Goal: Task Accomplishment & Management: Manage account settings

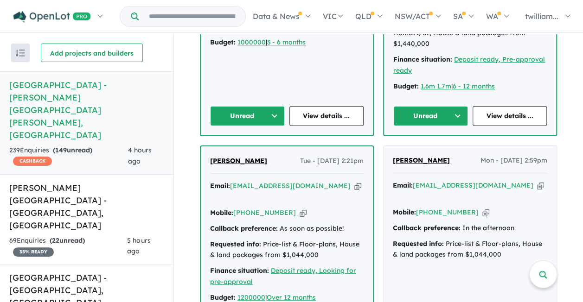
scroll to position [962, 0]
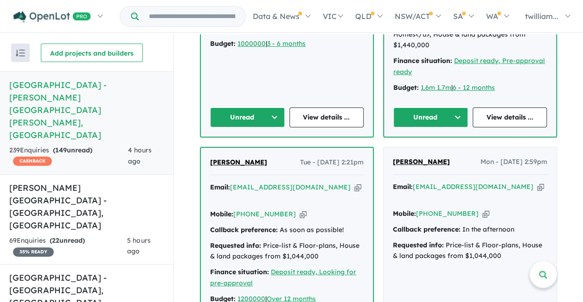
click at [537, 182] on icon "button" at bounding box center [540, 187] width 7 height 10
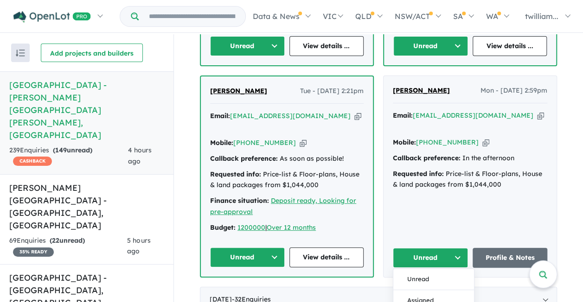
scroll to position [1021, 0]
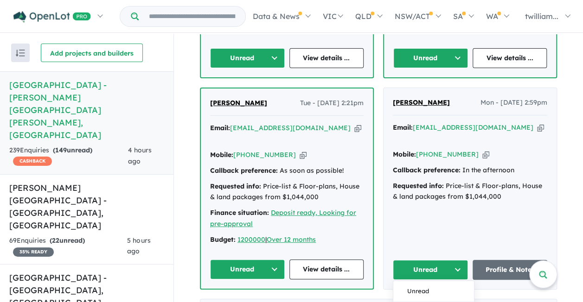
click at [354, 123] on icon "button" at bounding box center [357, 128] width 7 height 10
click at [272, 260] on button "Unread" at bounding box center [247, 270] width 75 height 20
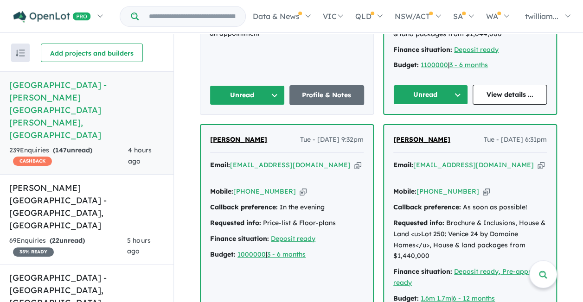
scroll to position [750, 0]
click at [538, 161] on icon "button" at bounding box center [541, 166] width 7 height 10
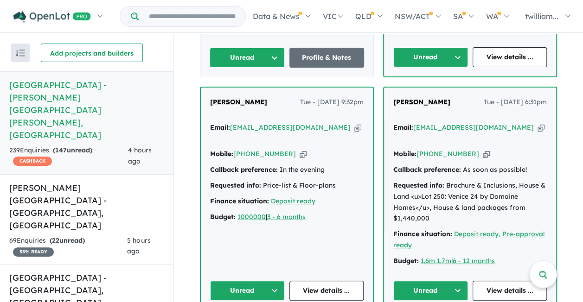
scroll to position [787, 0]
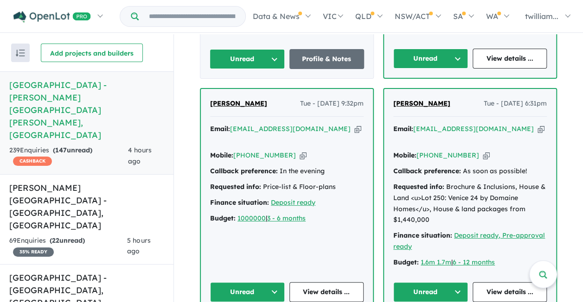
click at [454, 283] on button "Unread" at bounding box center [430, 293] width 75 height 20
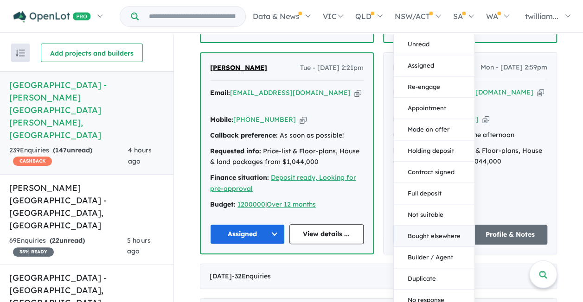
scroll to position [1057, 0]
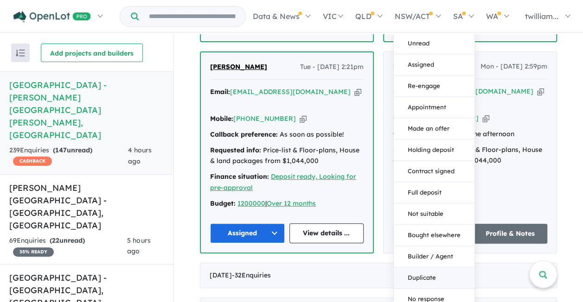
click at [441, 268] on button "Duplicate" at bounding box center [434, 278] width 81 height 21
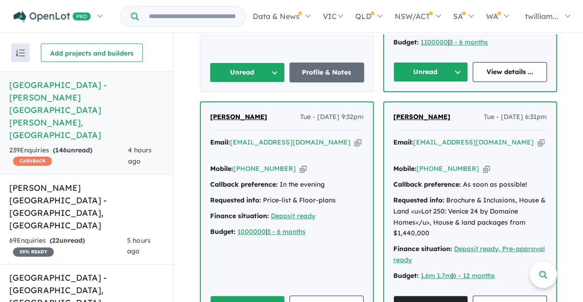
scroll to position [758, 0]
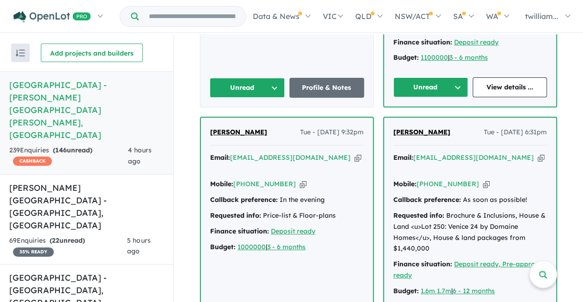
click at [354, 153] on icon "button" at bounding box center [357, 158] width 7 height 10
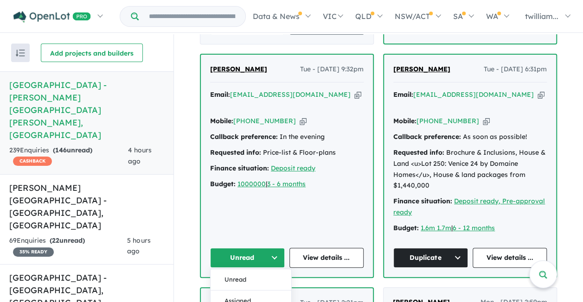
scroll to position [822, 0]
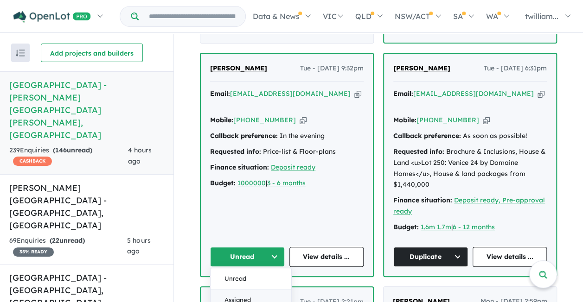
click at [262, 289] on button "Assigned" at bounding box center [251, 299] width 81 height 21
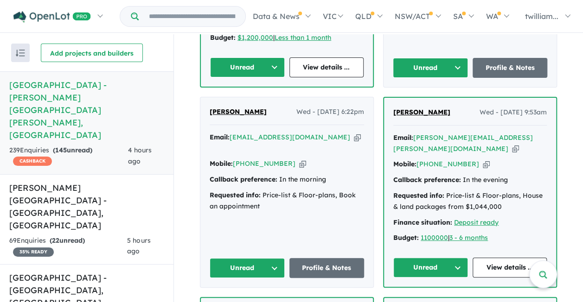
scroll to position [575, 0]
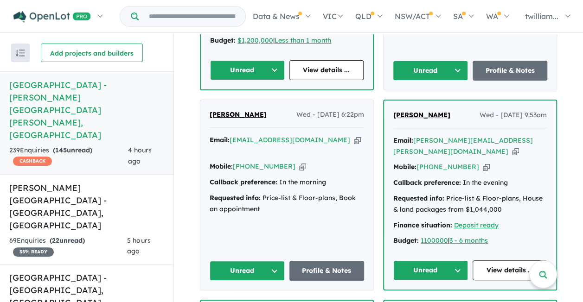
click at [512, 147] on icon "button" at bounding box center [515, 152] width 7 height 10
click at [483, 162] on icon "button" at bounding box center [486, 167] width 7 height 10
click at [512, 147] on icon "button" at bounding box center [515, 152] width 7 height 10
click at [483, 162] on icon "button" at bounding box center [486, 167] width 7 height 10
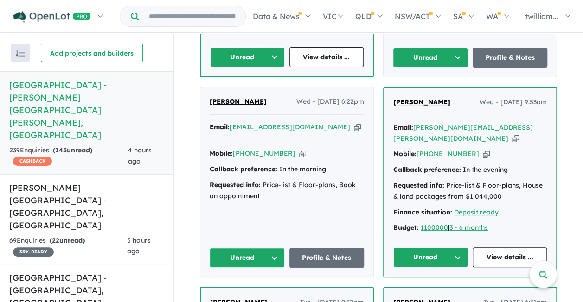
scroll to position [597, 0]
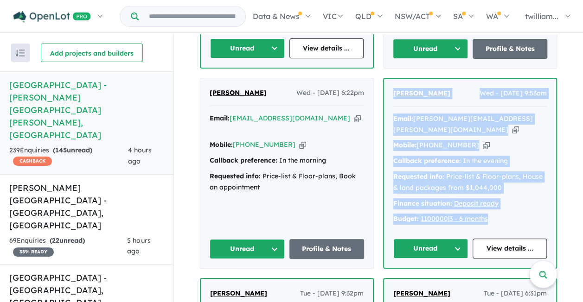
drag, startPoint x: 497, startPoint y: 177, endPoint x: 390, endPoint y: 69, distance: 152.2
click at [390, 79] on div "[PERSON_NAME] Wed - [DATE] 9:53am Email: [PERSON_NAME][EMAIL_ADDRESS][PERSON_NA…" at bounding box center [470, 173] width 172 height 189
click at [453, 239] on button "Unread" at bounding box center [430, 249] width 75 height 20
click at [435, 282] on button "Assigned" at bounding box center [434, 292] width 81 height 21
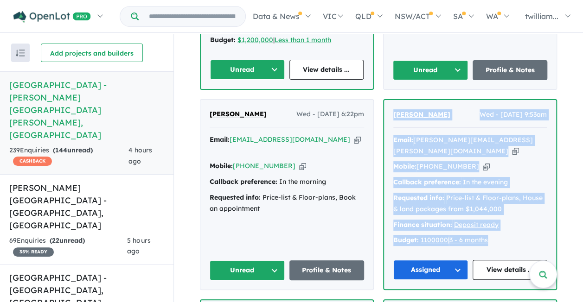
scroll to position [573, 0]
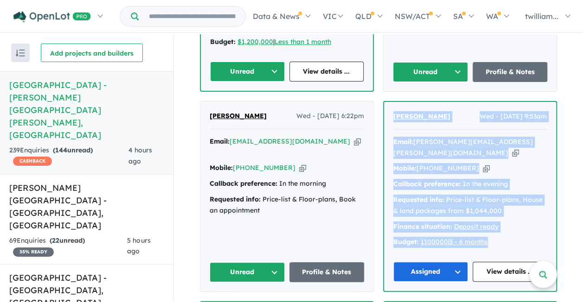
click at [354, 137] on icon "button" at bounding box center [357, 142] width 7 height 10
copy div "[PERSON_NAME] Wed - [DATE] 9:53am Email: [PERSON_NAME][EMAIL_ADDRESS][PERSON_NA…"
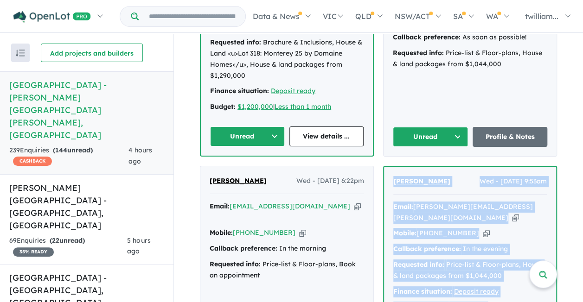
scroll to position [509, 0]
click at [299, 228] on icon "button" at bounding box center [302, 233] width 7 height 10
copy div "[PERSON_NAME] Wed - [DATE] 9:53am Email: [PERSON_NAME][EMAIL_ADDRESS][PERSON_NA…"
click at [354, 201] on icon "button" at bounding box center [357, 206] width 7 height 10
copy div "[PERSON_NAME] Wed - [DATE] 9:53am Email: [PERSON_NAME][EMAIL_ADDRESS][PERSON_NA…"
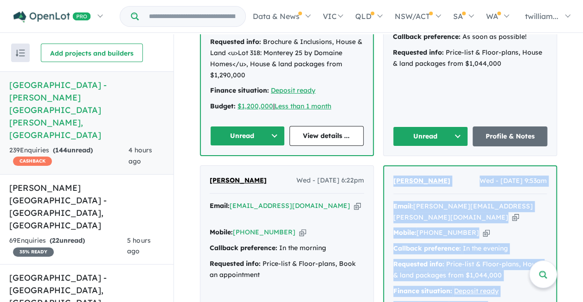
click at [299, 228] on icon "button" at bounding box center [302, 233] width 7 height 10
copy div "[PERSON_NAME] Wed - [DATE] 9:53am Email: [PERSON_NAME][EMAIL_ADDRESS][PERSON_NA…"
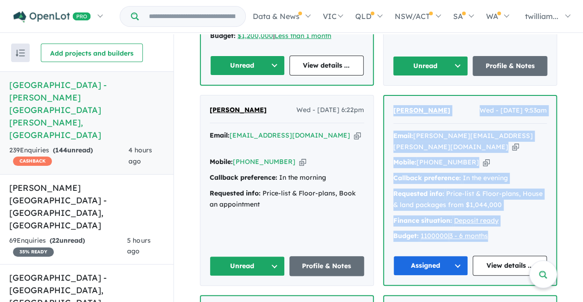
scroll to position [580, 0]
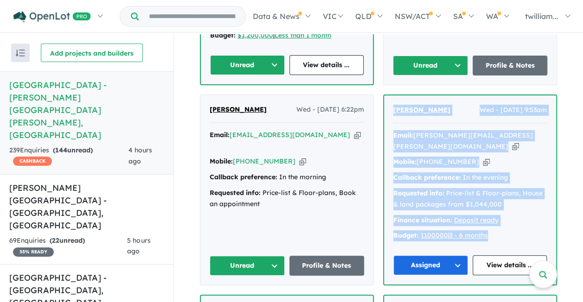
click at [269, 256] on button "Unread" at bounding box center [247, 266] width 75 height 20
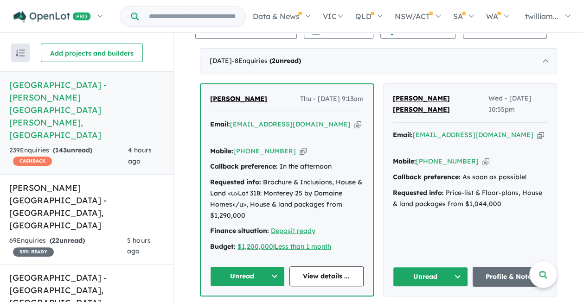
scroll to position [367, 0]
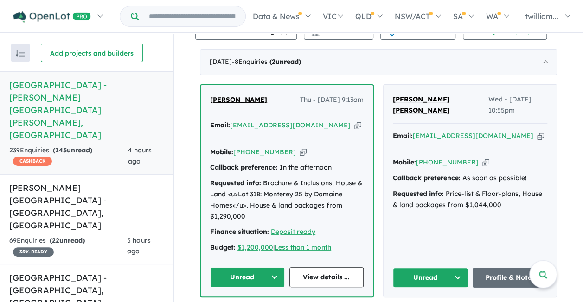
click at [537, 131] on icon "button" at bounding box center [540, 136] width 7 height 10
copy div "[PERSON_NAME] Wed - [DATE] 9:53am Email: [PERSON_NAME][EMAIL_ADDRESS][PERSON_NA…"
click at [474, 157] on div "Mobile: [PHONE_NUMBER] Copied!" at bounding box center [470, 162] width 154 height 11
click at [482, 158] on icon "button" at bounding box center [485, 163] width 7 height 10
click at [354, 121] on icon "button" at bounding box center [357, 126] width 7 height 10
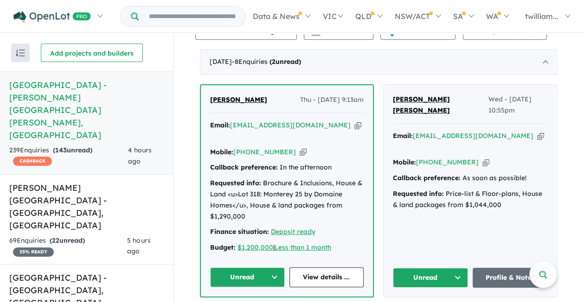
click at [275, 268] on button "Unread" at bounding box center [247, 278] width 75 height 20
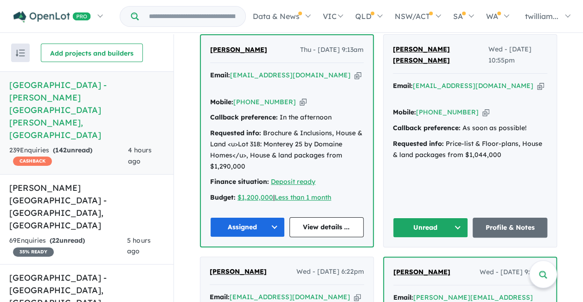
scroll to position [381, 0]
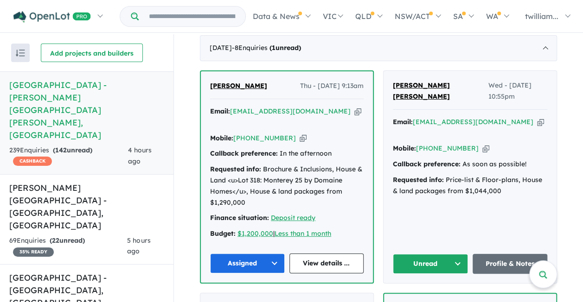
click at [537, 117] on icon "button" at bounding box center [540, 122] width 7 height 10
drag, startPoint x: 438, startPoint y: 89, endPoint x: 387, endPoint y: 68, distance: 55.1
click at [387, 71] on div "[PERSON_NAME] [PERSON_NAME] Wed - [DATE] 10:55pm Email: [EMAIL_ADDRESS][DOMAIN_…" at bounding box center [470, 177] width 173 height 212
copy span "[PERSON_NAME] [PERSON_NAME]"
click at [482, 144] on icon "button" at bounding box center [485, 149] width 7 height 10
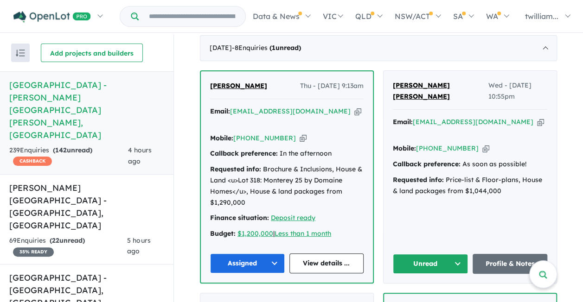
copy span "[PERSON_NAME] [PERSON_NAME]"
click at [482, 144] on icon "button" at bounding box center [485, 149] width 7 height 10
copy span "[PERSON_NAME] [PERSON_NAME]"
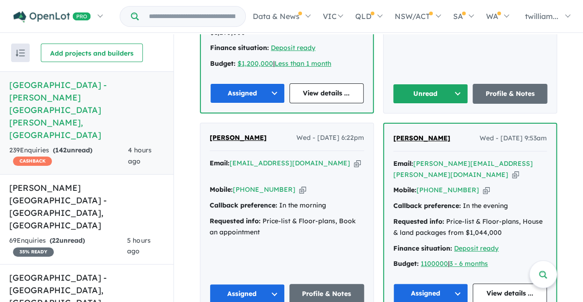
scroll to position [567, 0]
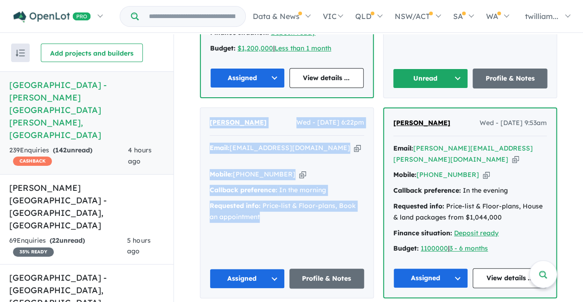
drag, startPoint x: 254, startPoint y: 181, endPoint x: 199, endPoint y: 102, distance: 96.6
click at [200, 108] on div "[PERSON_NAME] Wed - [DATE] 6:22pm Email: [EMAIL_ADDRESS][DOMAIN_NAME] Copied! M…" at bounding box center [286, 203] width 173 height 190
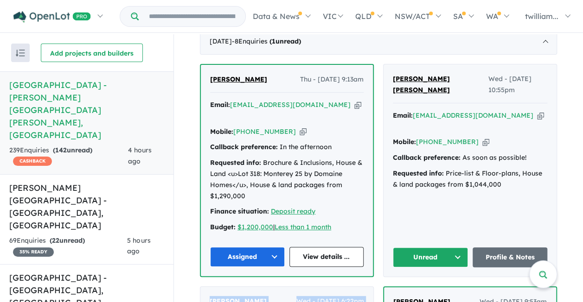
scroll to position [393, 0]
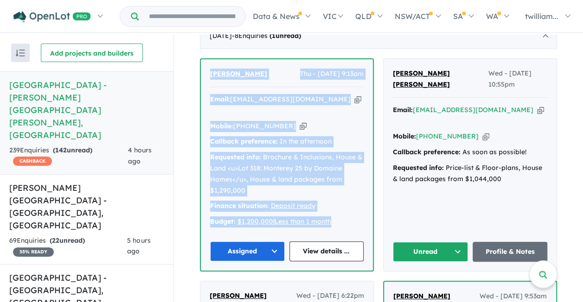
drag, startPoint x: 335, startPoint y: 198, endPoint x: 207, endPoint y: 56, distance: 191.2
click at [207, 59] on div "[PERSON_NAME] - [DATE] 9:13am Email: [EMAIL_ADDRESS][DOMAIN_NAME] Copied! Mobil…" at bounding box center [287, 165] width 172 height 212
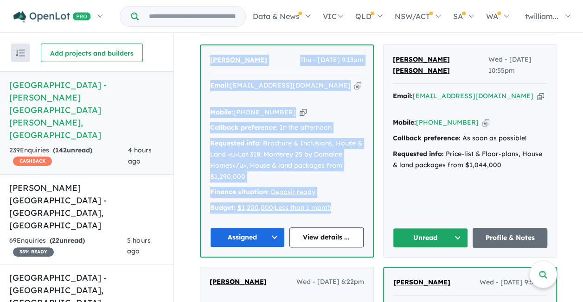
scroll to position [408, 0]
click at [346, 186] on div "Email: [EMAIL_ADDRESS][DOMAIN_NAME] Copied! Mobile: [PHONE_NUMBER] Copied! Call…" at bounding box center [287, 149] width 154 height 138
drag, startPoint x: 337, startPoint y: 179, endPoint x: 204, endPoint y: 43, distance: 190.3
click at [204, 45] on div "[PERSON_NAME] - [DATE] 9:13am Email: [EMAIL_ADDRESS][DOMAIN_NAME] Copied! Mobil…" at bounding box center [287, 151] width 172 height 212
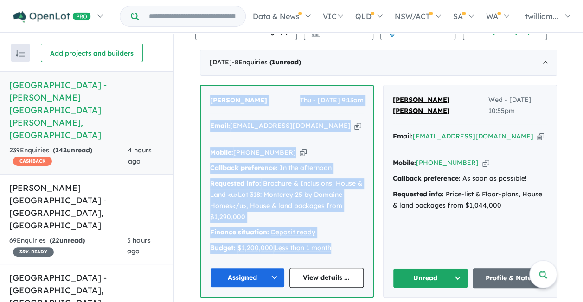
scroll to position [340, 0]
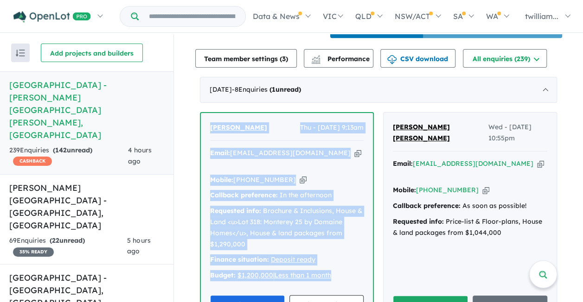
click at [455, 296] on button "Unread" at bounding box center [430, 306] width 75 height 20
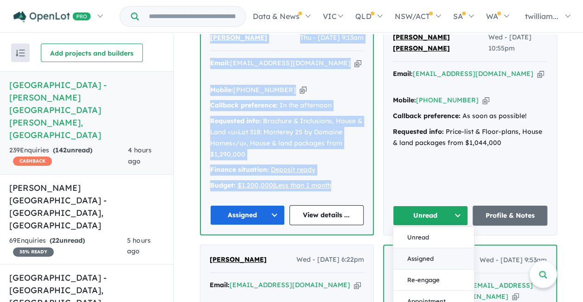
click at [435, 249] on button "Assigned" at bounding box center [433, 259] width 81 height 21
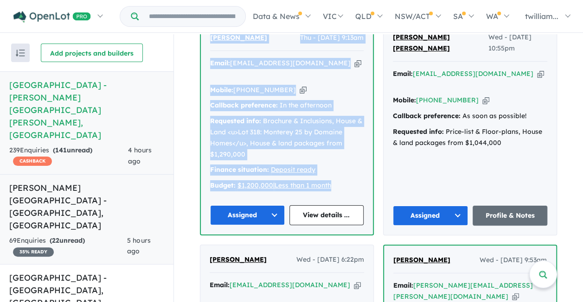
click at [136, 182] on h5 "[PERSON_NAME][GEOGRAPHIC_DATA] - [GEOGRAPHIC_DATA] , [GEOGRAPHIC_DATA]" at bounding box center [86, 207] width 155 height 50
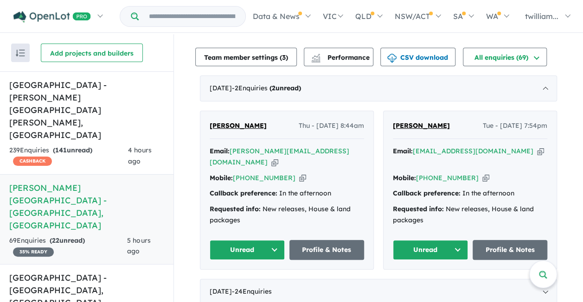
scroll to position [332, 0]
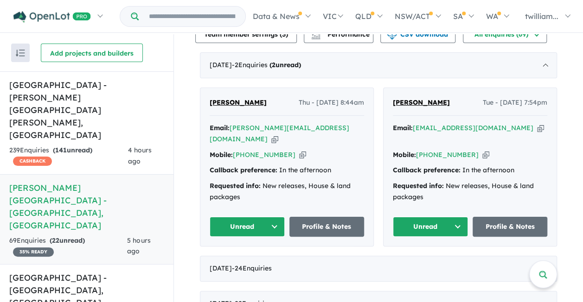
click at [537, 123] on icon "button" at bounding box center [540, 128] width 7 height 10
click at [278, 135] on icon "button" at bounding box center [274, 140] width 7 height 10
click at [482, 150] on icon "button" at bounding box center [485, 155] width 7 height 10
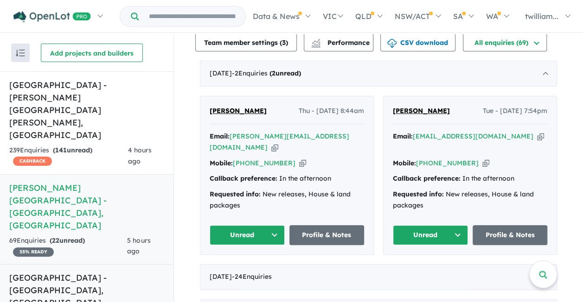
click at [115, 272] on h5 "[GEOGRAPHIC_DATA] - [GEOGRAPHIC_DATA] , [GEOGRAPHIC_DATA]" at bounding box center [86, 291] width 155 height 38
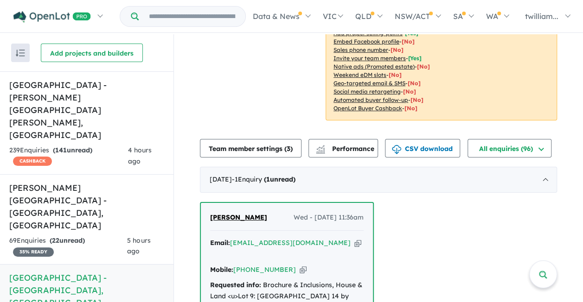
scroll to position [363, 0]
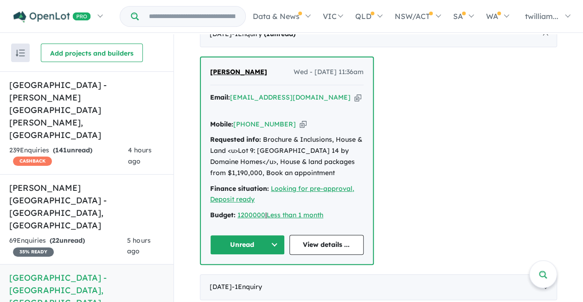
click at [354, 93] on icon "button" at bounding box center [357, 98] width 7 height 10
click at [300, 120] on icon "button" at bounding box center [303, 125] width 7 height 10
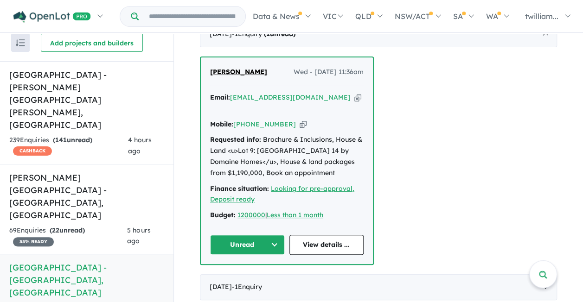
scroll to position [0, 0]
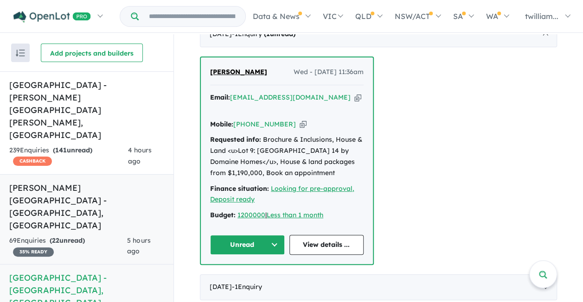
click at [110, 182] on h5 "[PERSON_NAME][GEOGRAPHIC_DATA] - [GEOGRAPHIC_DATA] , [GEOGRAPHIC_DATA]" at bounding box center [86, 207] width 155 height 50
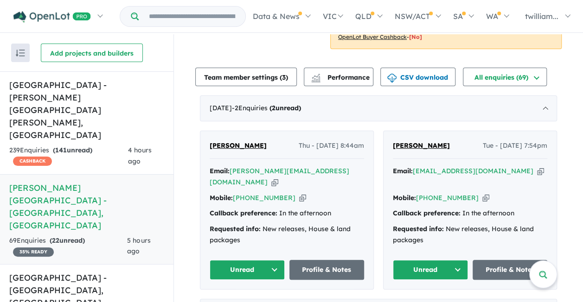
scroll to position [298, 0]
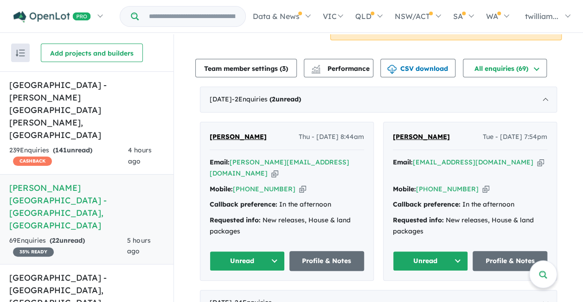
click at [537, 158] on icon "button" at bounding box center [540, 163] width 7 height 10
click at [482, 185] on icon "button" at bounding box center [485, 190] width 7 height 10
